Goal: Information Seeking & Learning: Understand process/instructions

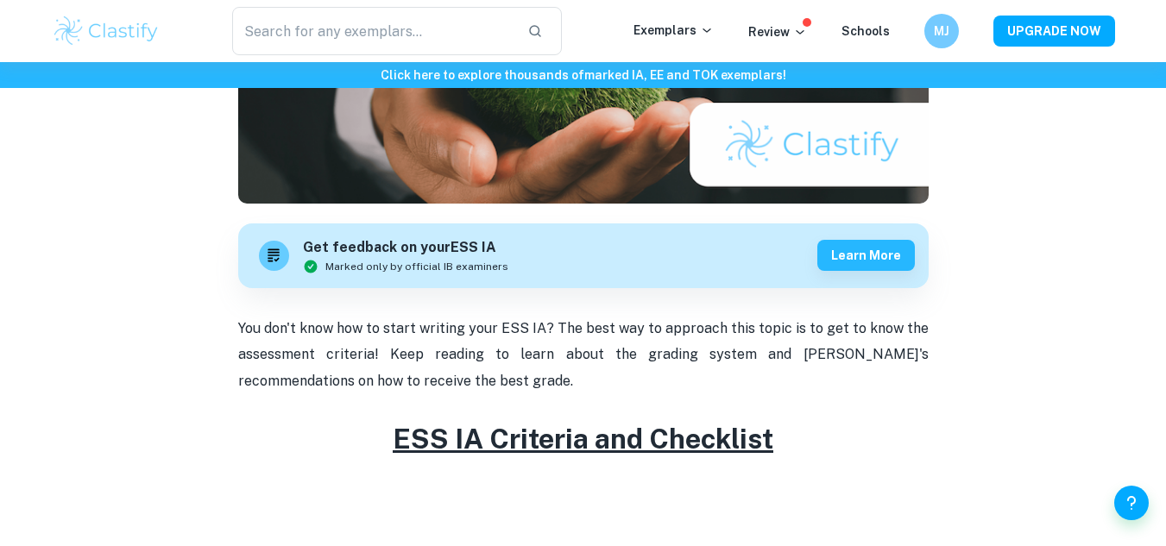
scroll to position [388, 0]
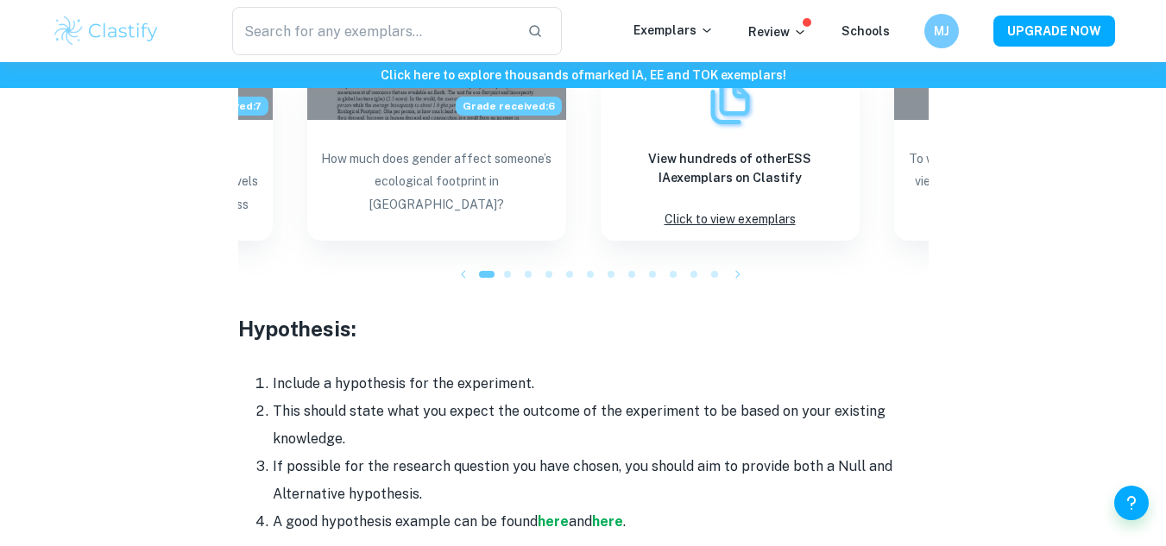
scroll to position [2328, 0]
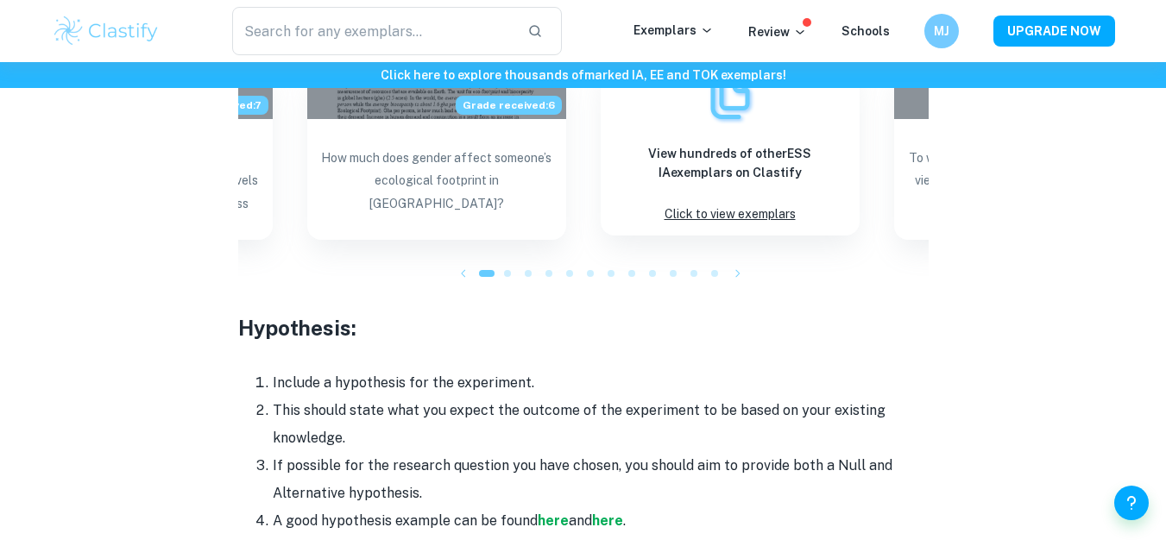
drag, startPoint x: 0, startPoint y: 0, endPoint x: 774, endPoint y: 148, distance: 788.5
click at [774, 148] on h6 "View hundreds of other ESS IA exemplars on Clastify" at bounding box center [730, 163] width 231 height 38
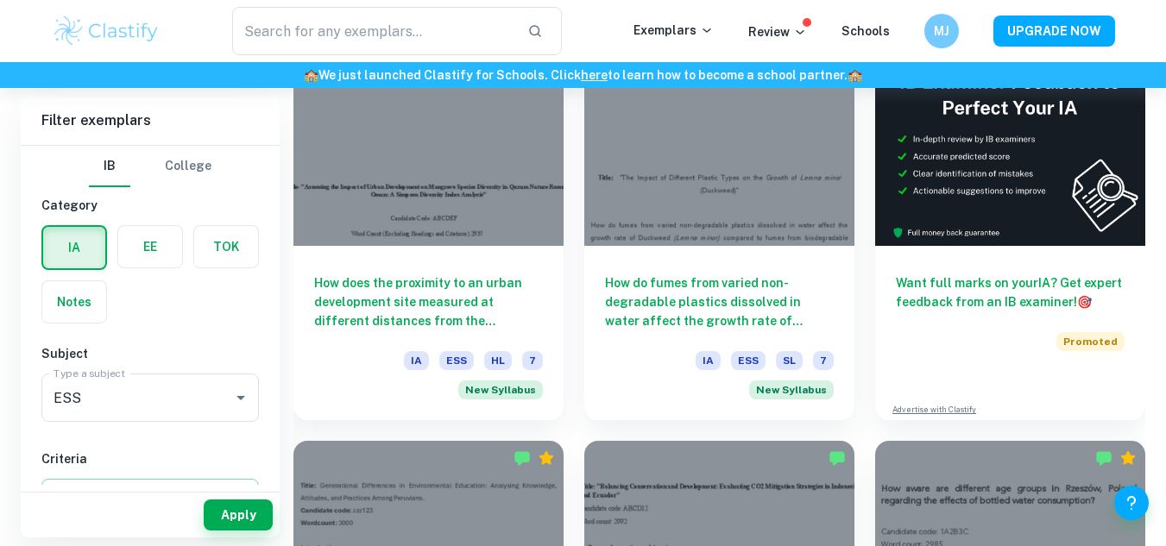
scroll to position [597, 0]
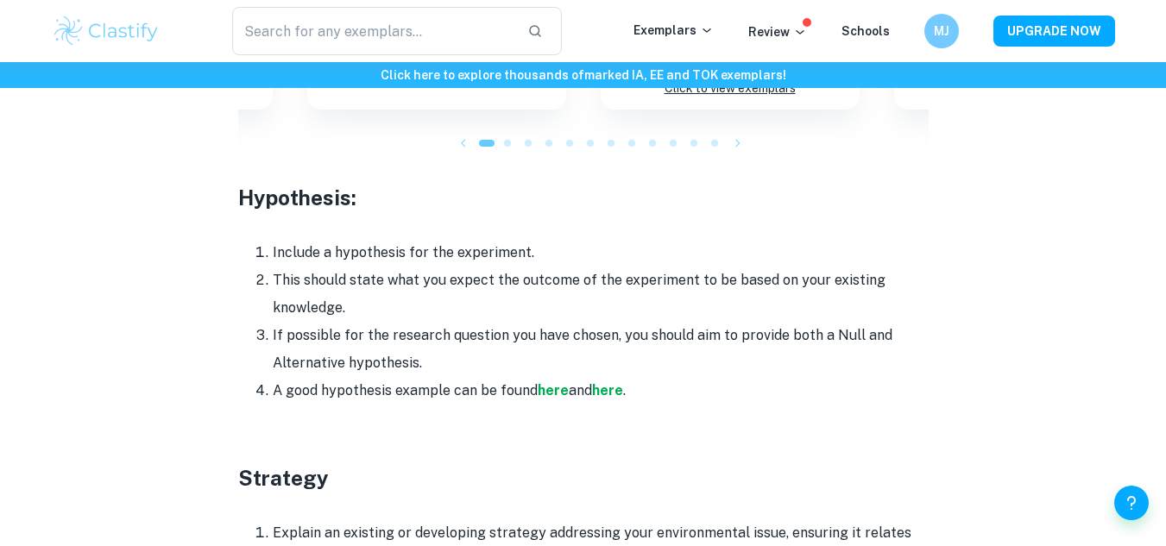
scroll to position [2460, 0]
drag, startPoint x: 242, startPoint y: 216, endPoint x: 467, endPoint y: 325, distance: 250.6
click at [467, 325] on ol "Include a hypothesis for the experiment. This should state what you expect the …" at bounding box center [583, 321] width 691 height 166
copy ol "Include a hypothesis for the experiment. This should state what you expect the …"
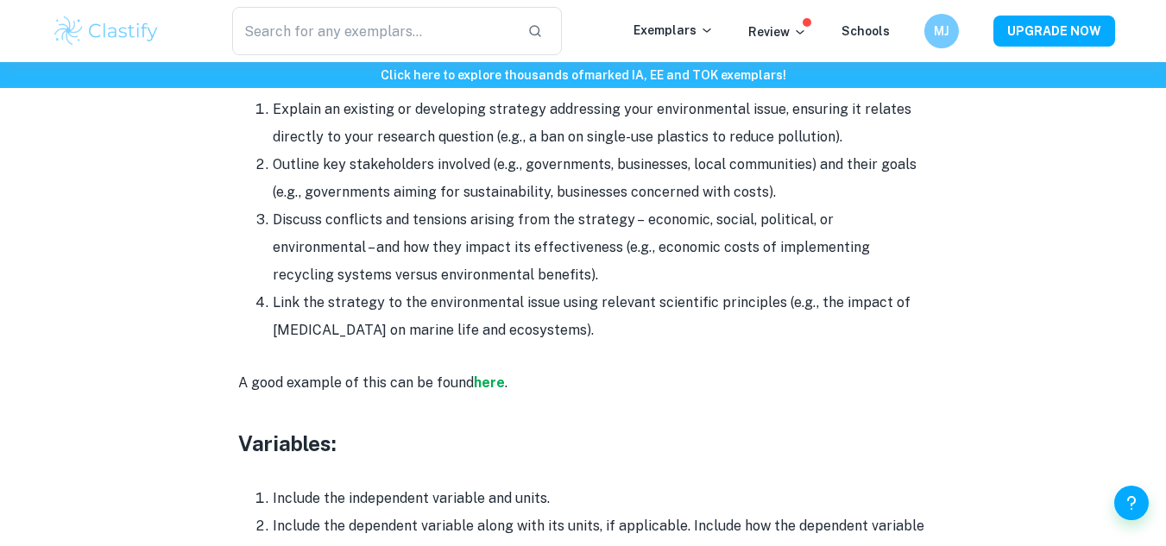
scroll to position [2880, 0]
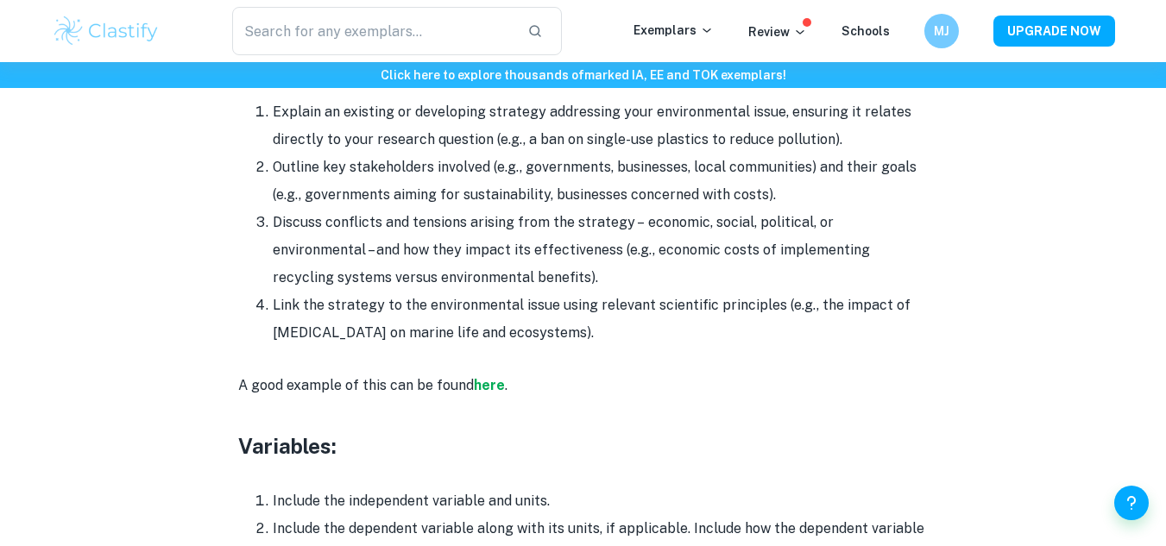
click at [41, 456] on div "Home Blog ESS IA Format and Structure [2026 updated] ESS IA Format and Structur…" at bounding box center [583, 4] width 1105 height 5645
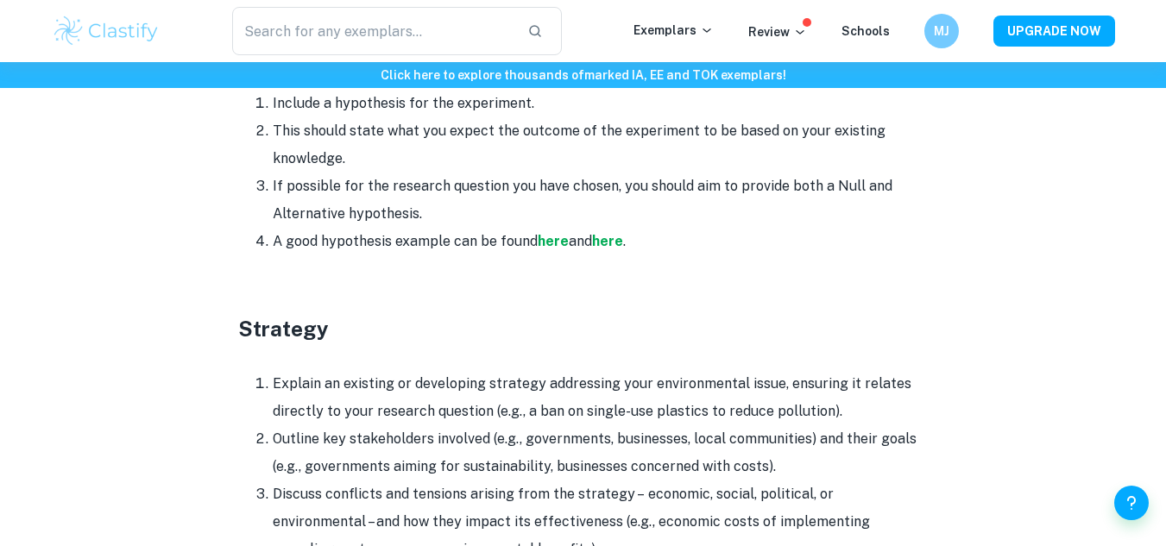
scroll to position [2610, 0]
